Goal: Navigation & Orientation: Find specific page/section

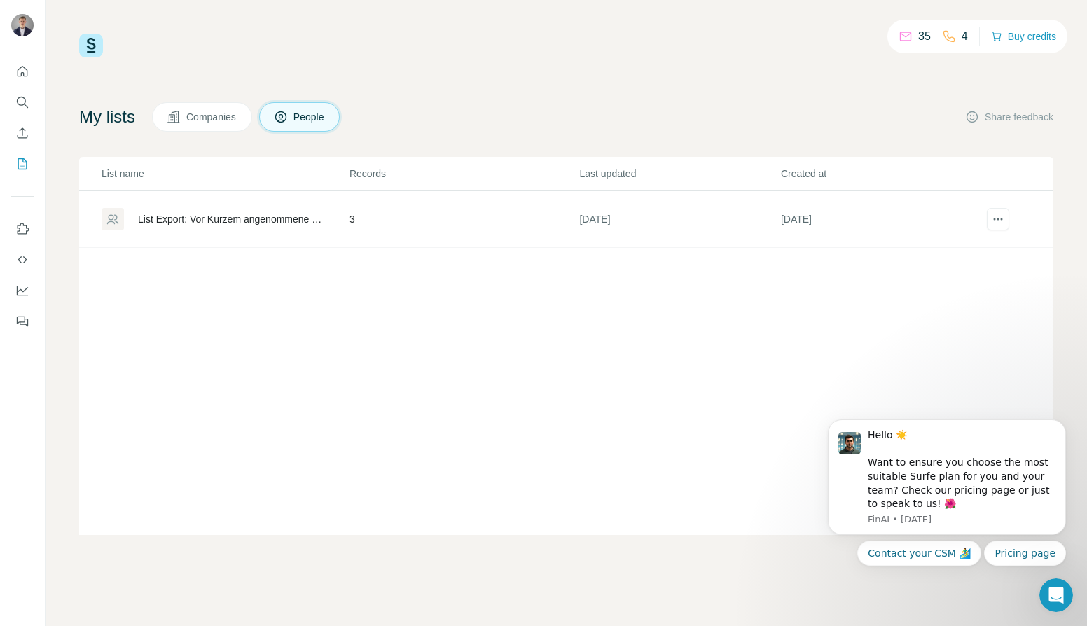
click at [787, 538] on div "35 4 Buy credits My lists Companies People Share feedback List name Records Las…" at bounding box center [566, 313] width 1041 height 626
click at [611, 387] on div "List name Records Last updated Created at List Export: Vor Kurzem angenommene K…" at bounding box center [566, 346] width 974 height 378
click at [228, 118] on span "Companies" at bounding box center [211, 117] width 51 height 14
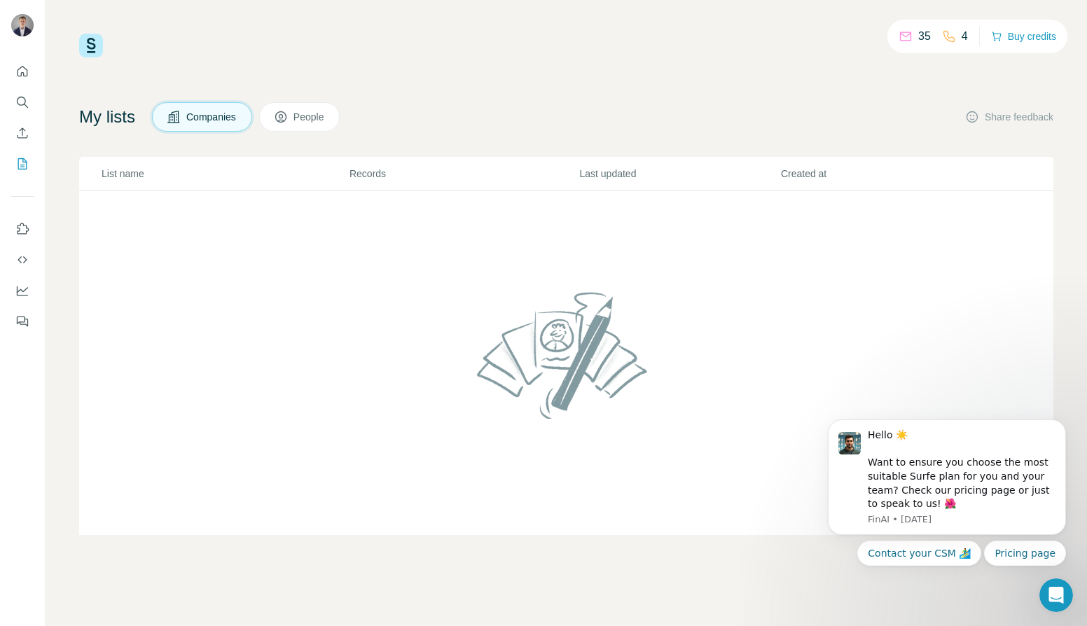
click at [91, 48] on img at bounding box center [91, 46] width 24 height 24
click at [94, 45] on img at bounding box center [91, 46] width 24 height 24
click at [22, 72] on icon "Quick start" at bounding box center [23, 71] width 11 height 11
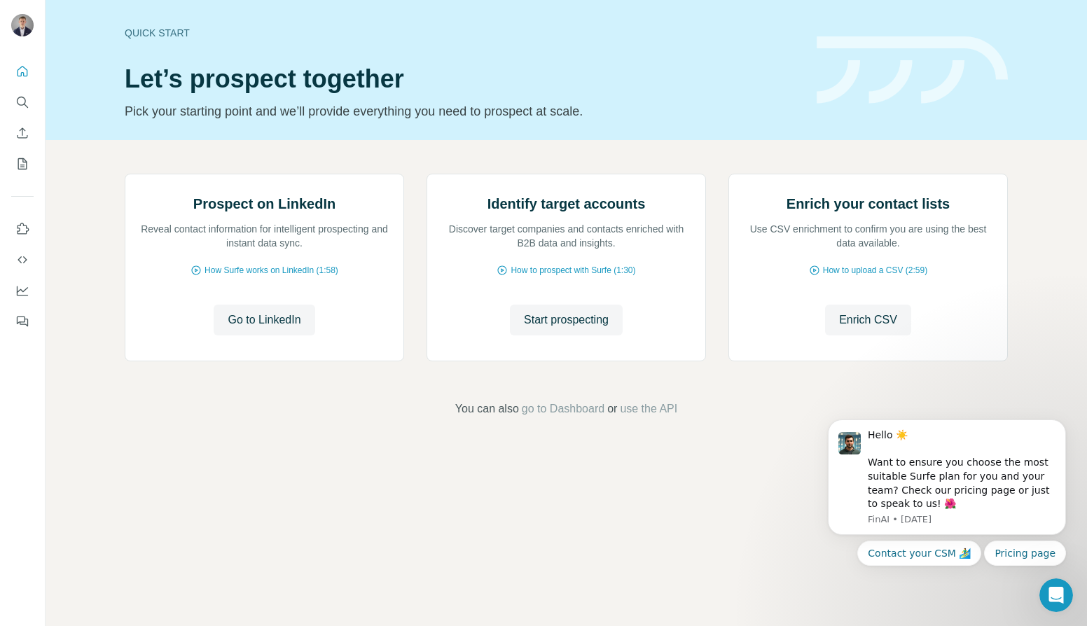
click at [158, 22] on div "Quick start Let’s prospect together Pick your starting point and we’ll provide …" at bounding box center [462, 70] width 675 height 102
click at [153, 37] on div "Quick start" at bounding box center [462, 33] width 675 height 14
click at [23, 102] on icon "Search" at bounding box center [22, 102] width 14 height 14
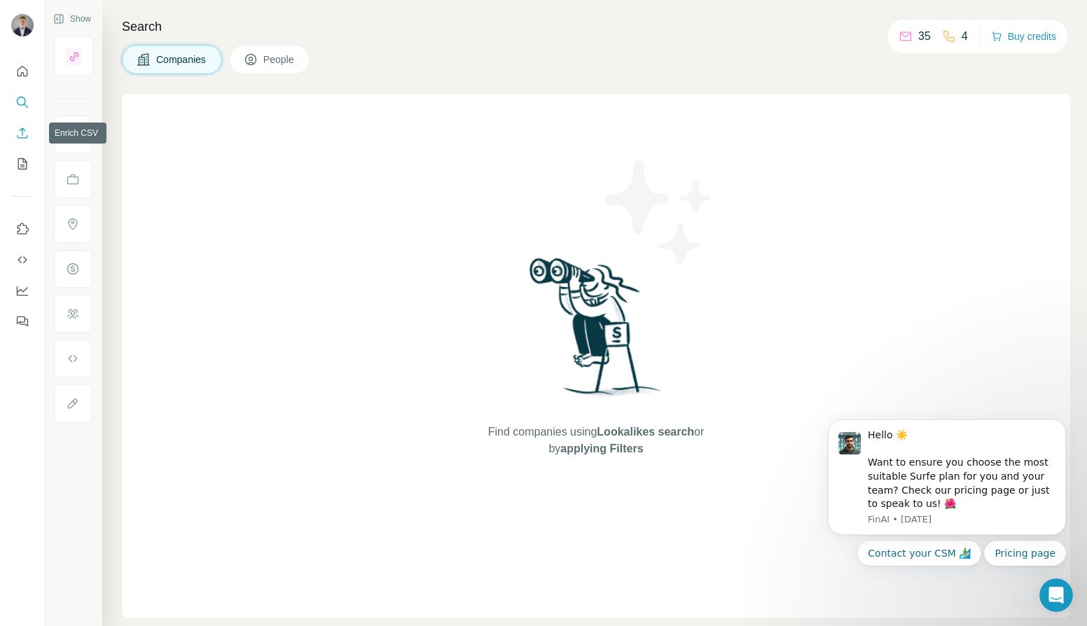
click at [19, 140] on button "Enrich CSV" at bounding box center [22, 132] width 22 height 25
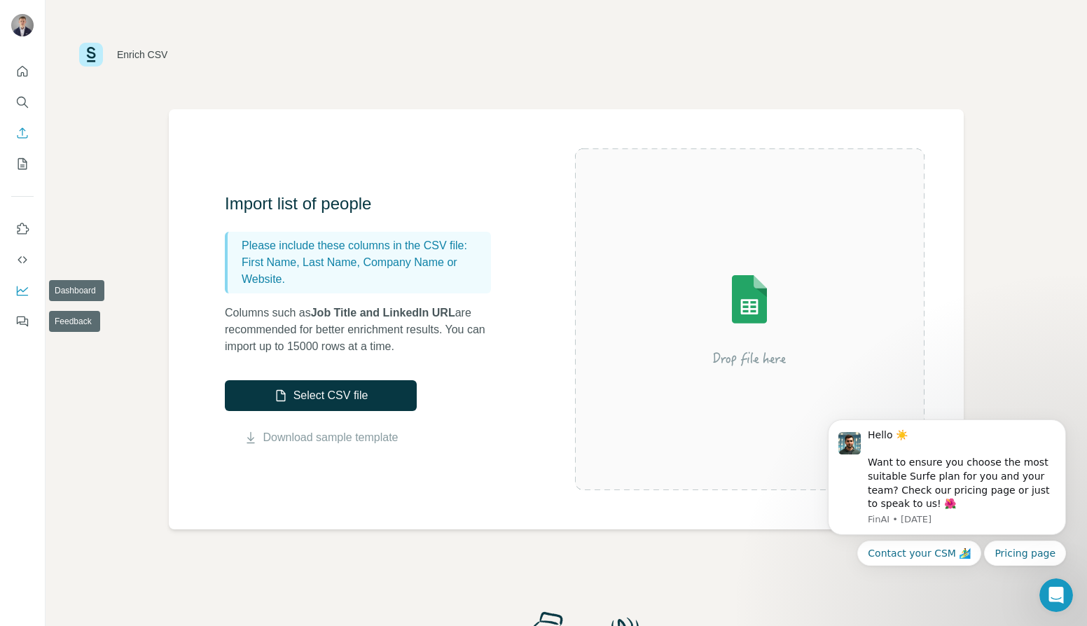
click at [18, 295] on icon "Dashboard" at bounding box center [22, 291] width 11 height 10
